Goal: Check status: Verify the current state of an ongoing process or item

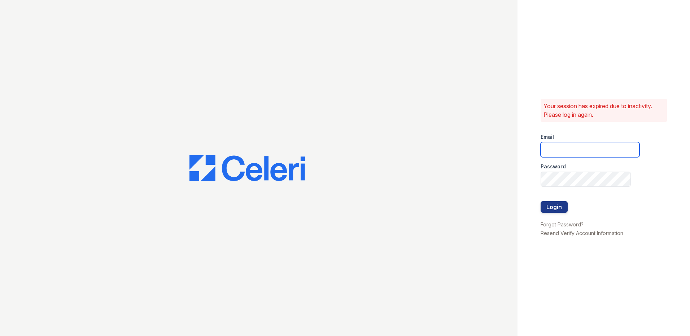
click at [571, 148] on input "email" at bounding box center [590, 149] width 99 height 15
type input "[EMAIL_ADDRESS][DOMAIN_NAME]"
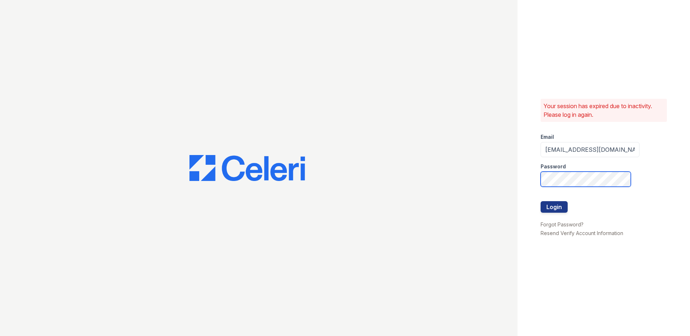
click at [541, 201] on button "Login" at bounding box center [554, 207] width 27 height 12
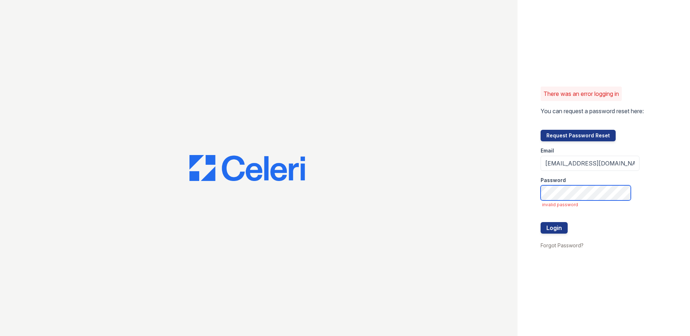
click at [541, 222] on button "Login" at bounding box center [554, 228] width 27 height 12
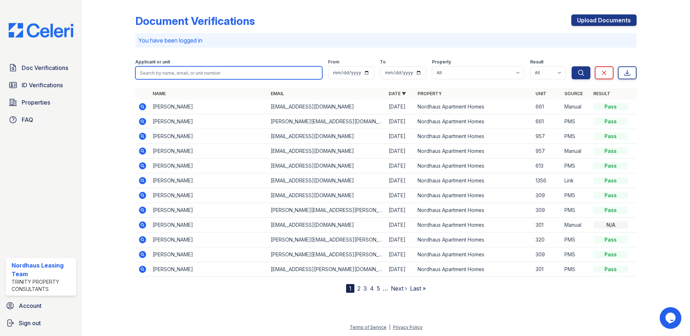
click at [171, 69] on input "search" at bounding box center [228, 72] width 187 height 13
type input "gabriel"
click at [572, 66] on button "Search" at bounding box center [581, 72] width 19 height 13
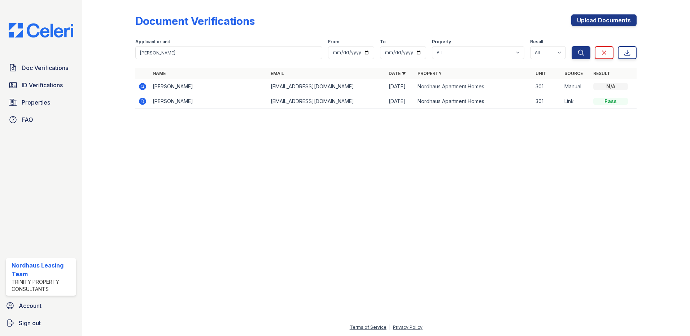
click at [144, 88] on icon at bounding box center [142, 86] width 7 height 7
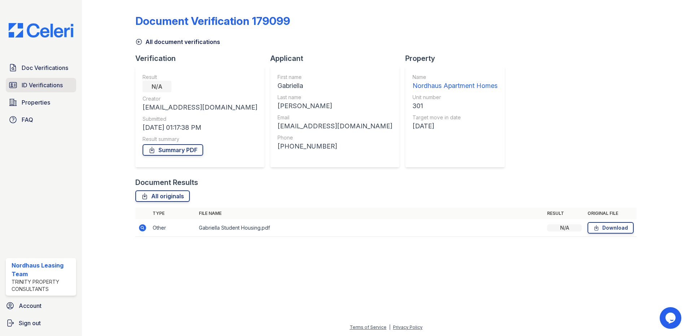
click at [17, 79] on link "ID Verifications" at bounding box center [41, 85] width 70 height 14
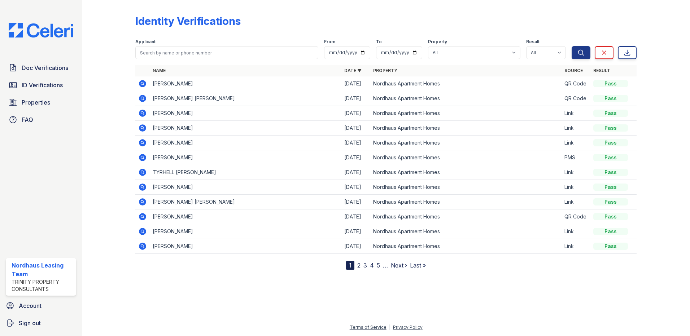
click at [168, 61] on form "Applicant From To Property All Nordhaus Apartment Homes Result All Pass Fail Ca…" at bounding box center [385, 47] width 501 height 29
click at [172, 53] on input "search" at bounding box center [226, 52] width 183 height 13
type input "gabri"
click at [572, 46] on button "Search" at bounding box center [581, 52] width 19 height 13
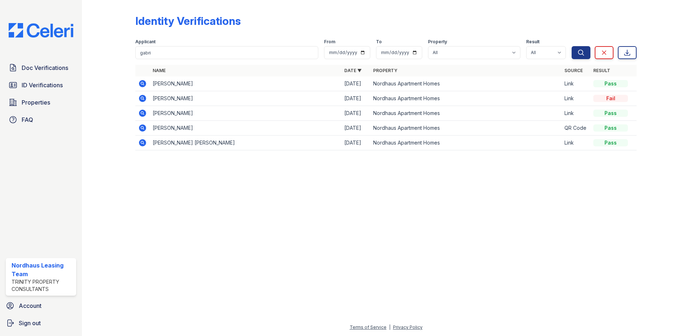
click at [141, 84] on icon at bounding box center [142, 83] width 7 height 7
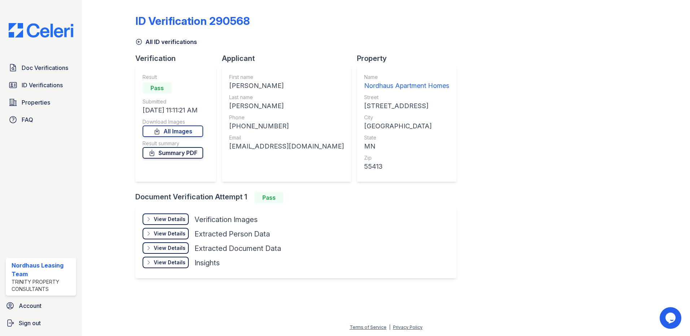
click at [171, 150] on link "Summary PDF" at bounding box center [173, 153] width 61 height 12
click at [177, 131] on link "All Images" at bounding box center [173, 132] width 61 height 12
click at [168, 221] on div "View Details" at bounding box center [170, 219] width 32 height 7
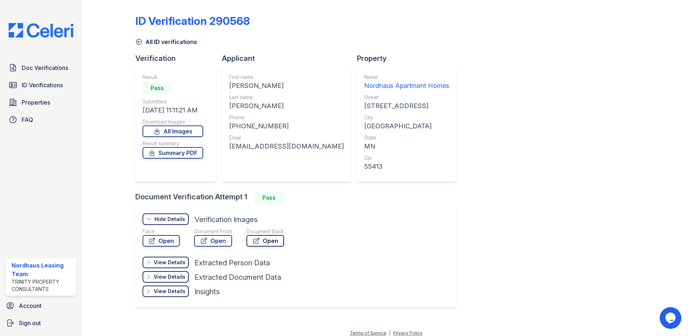
click at [270, 241] on link "Open" at bounding box center [265, 241] width 38 height 12
